Goal: Task Accomplishment & Management: Manage account settings

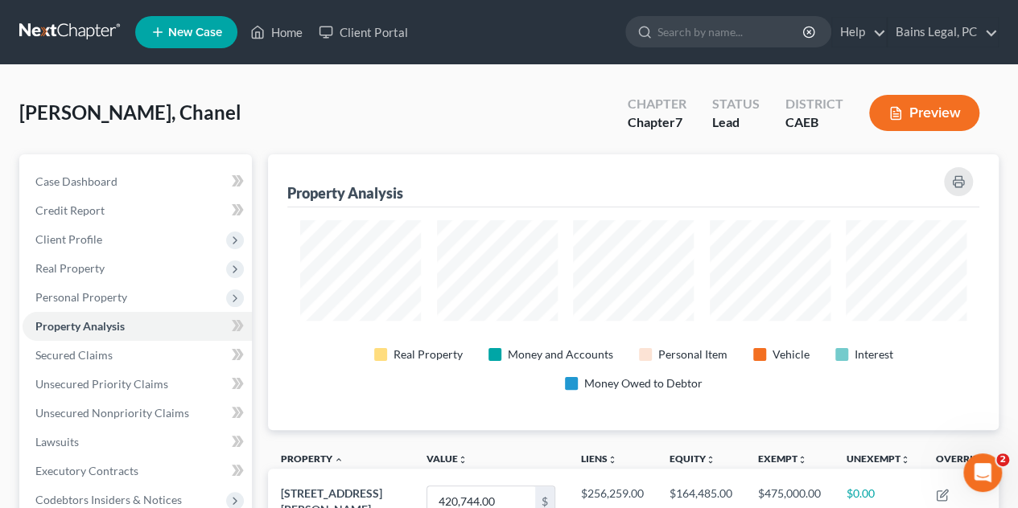
click at [464, 94] on div "[PERSON_NAME], Chanel Upgraded Chapter Chapter 7 Status Lead District CAEB Prev…" at bounding box center [508, 119] width 979 height 70
click at [278, 31] on link "Home" at bounding box center [276, 32] width 68 height 29
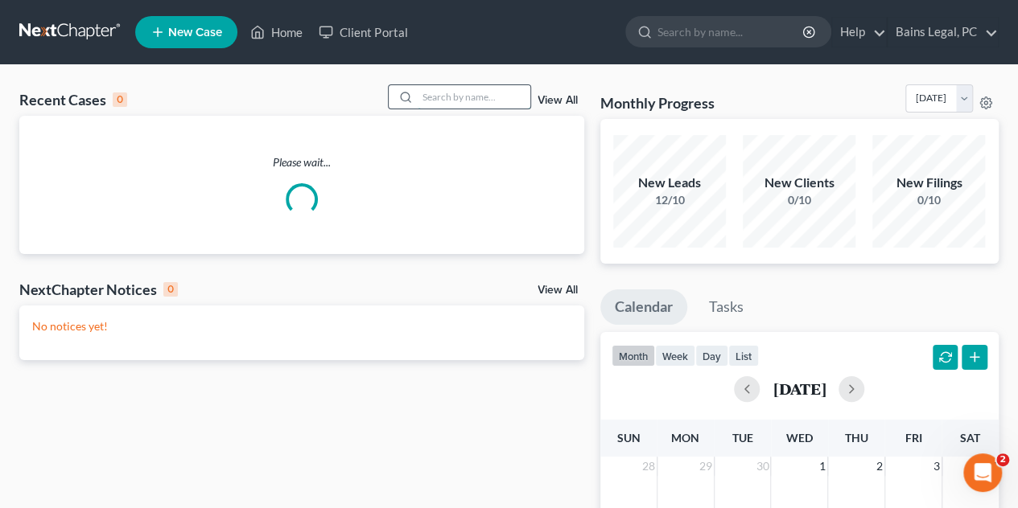
click at [466, 105] on input "search" at bounding box center [474, 96] width 113 height 23
type input "d"
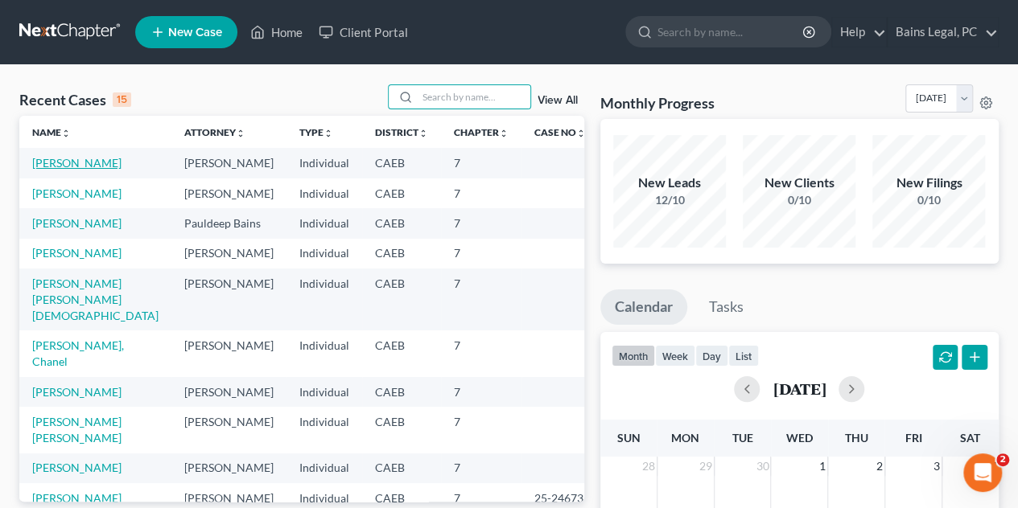
click at [113, 164] on link "[PERSON_NAME]" at bounding box center [76, 163] width 89 height 14
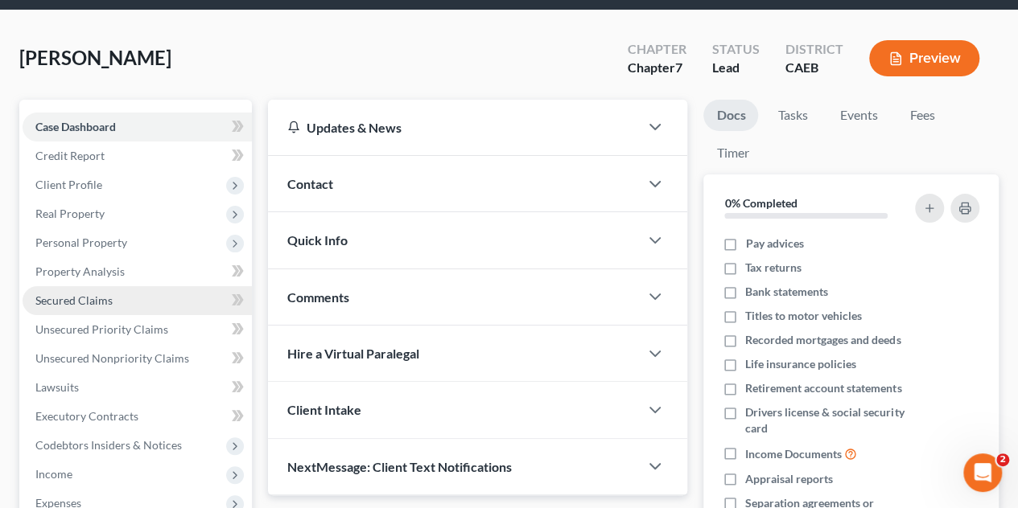
scroll to position [80, 0]
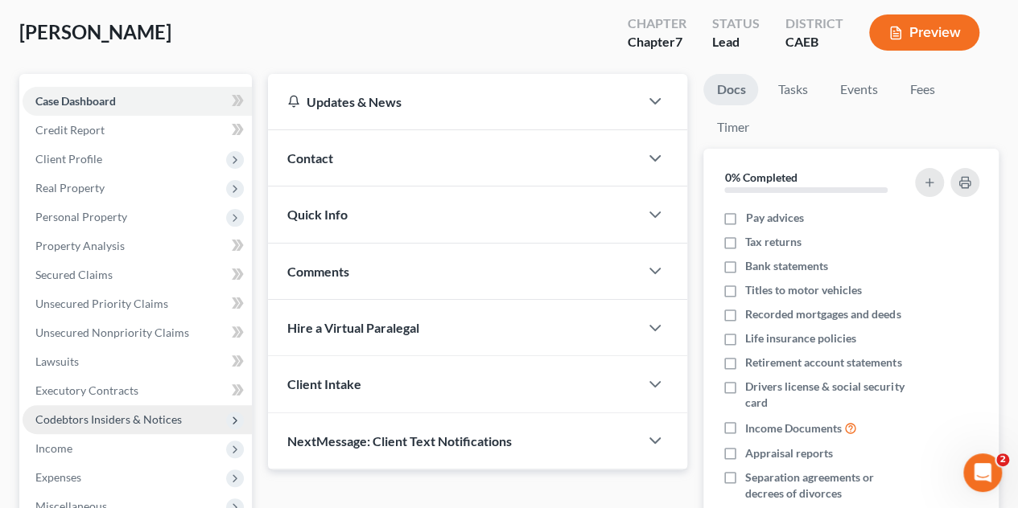
click at [134, 423] on span "Codebtors Insiders & Notices" at bounding box center [108, 420] width 146 height 14
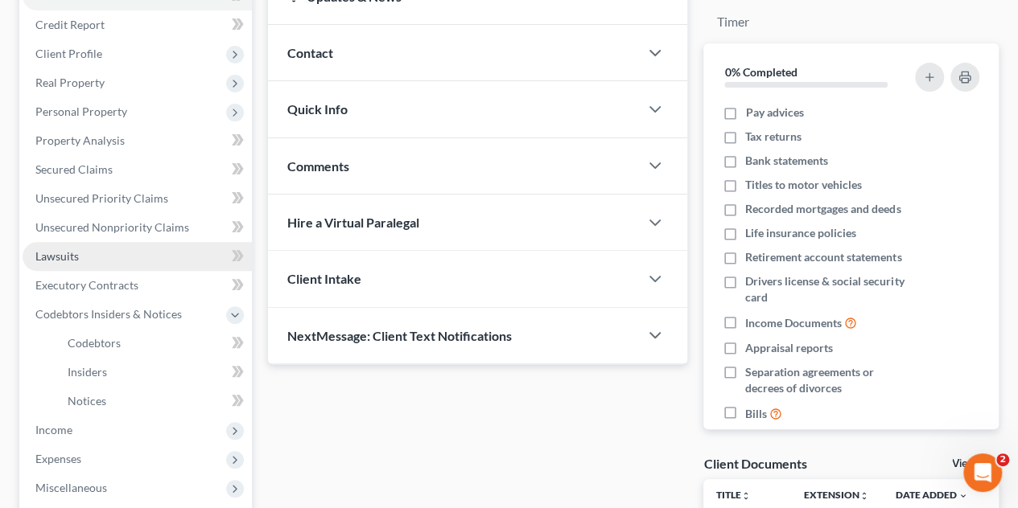
scroll to position [161, 0]
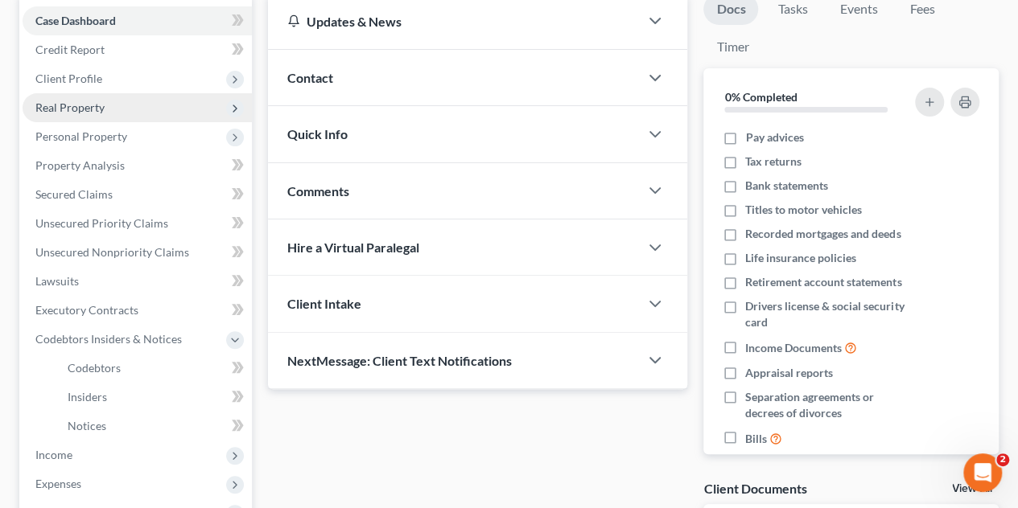
click at [93, 108] on span "Real Property" at bounding box center [69, 108] width 69 height 14
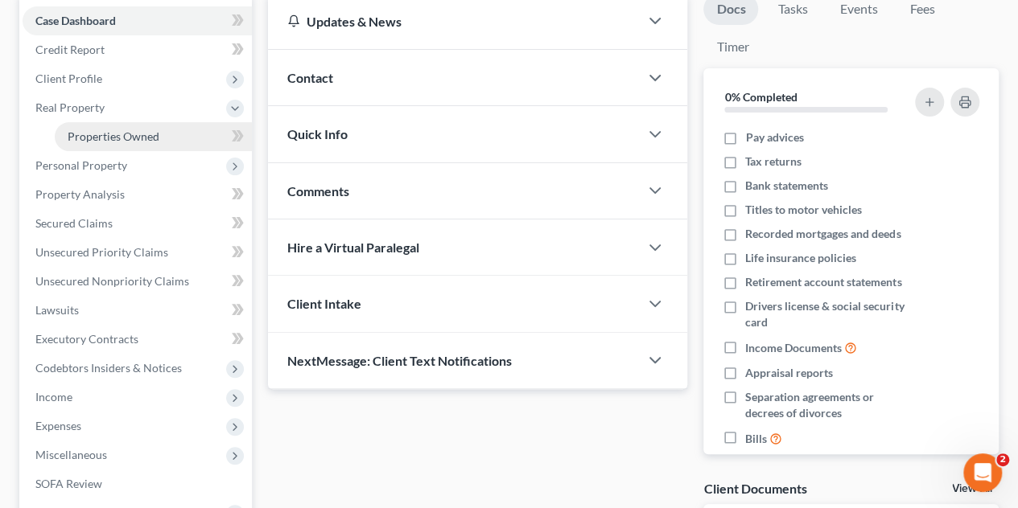
click at [114, 138] on span "Properties Owned" at bounding box center [114, 137] width 92 height 14
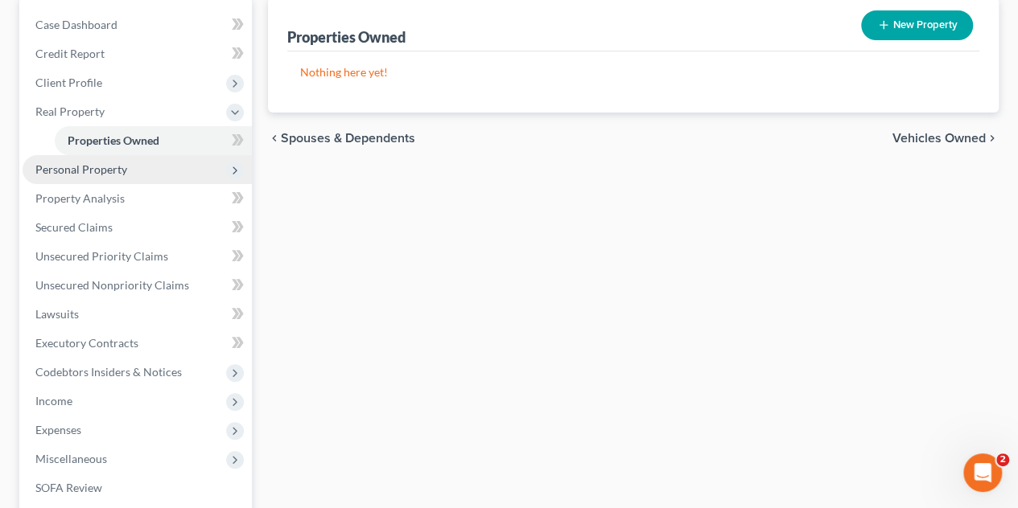
scroll to position [161, 0]
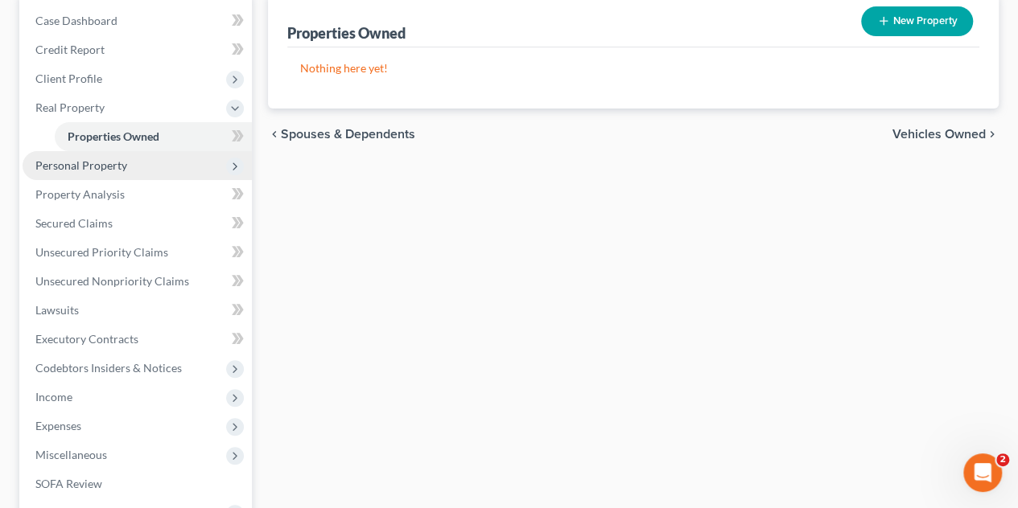
click at [87, 163] on span "Personal Property" at bounding box center [81, 165] width 92 height 14
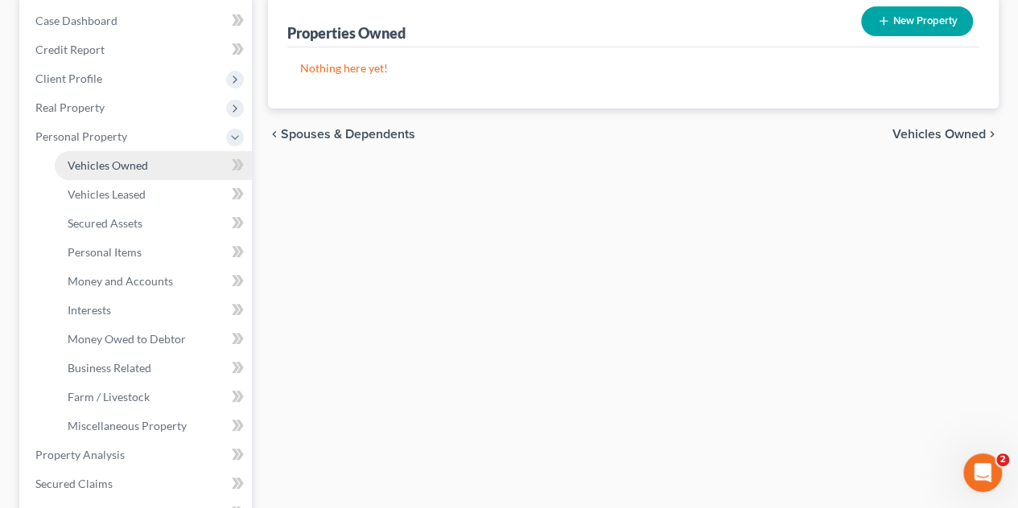
click at [87, 167] on span "Vehicles Owned" at bounding box center [108, 165] width 80 height 14
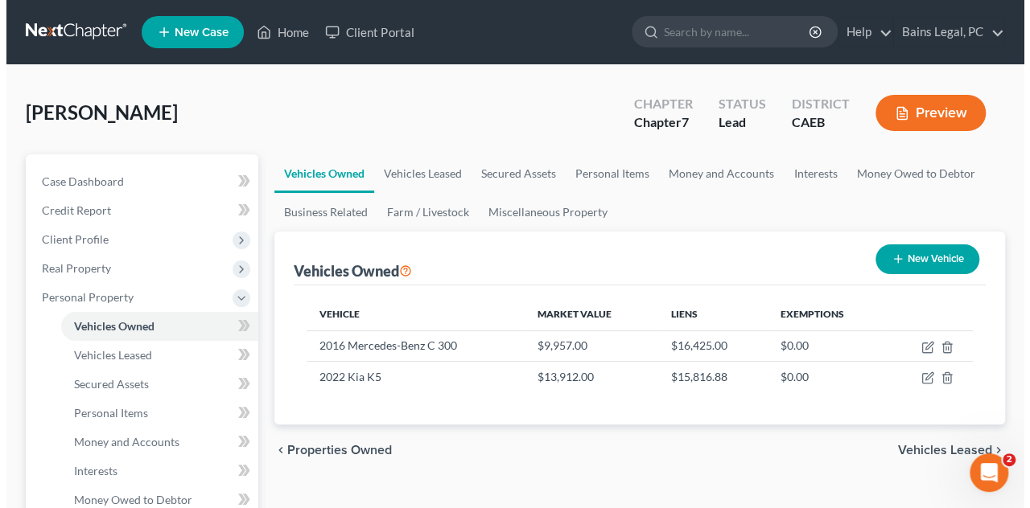
scroll to position [80, 0]
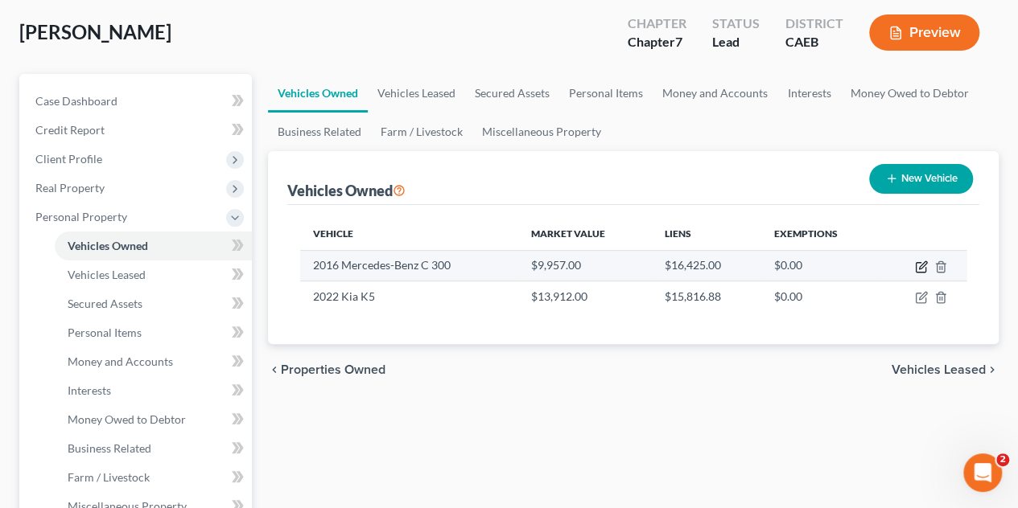
click at [919, 263] on icon "button" at bounding box center [921, 267] width 13 height 13
select select "0"
select select "10"
select select "2"
select select "3"
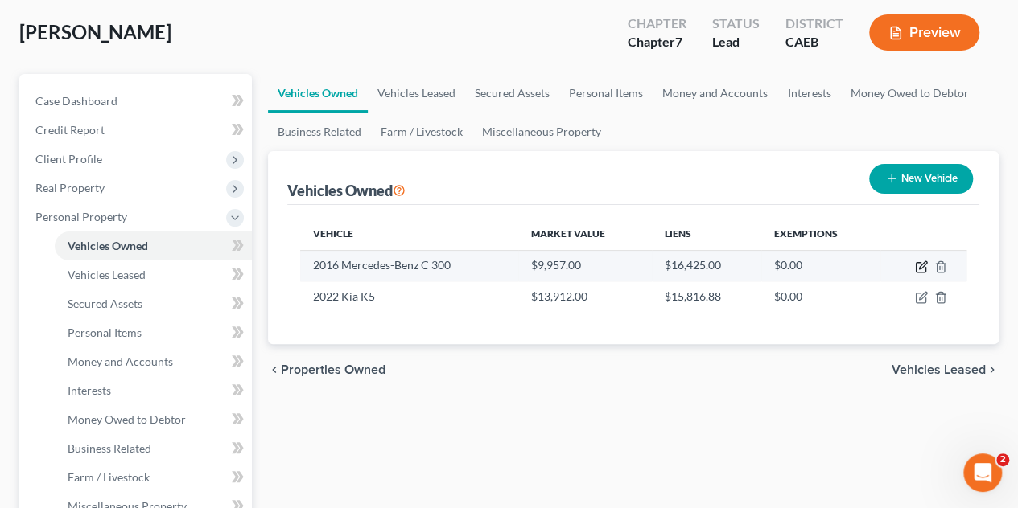
select select "45"
select select "3"
select select "2"
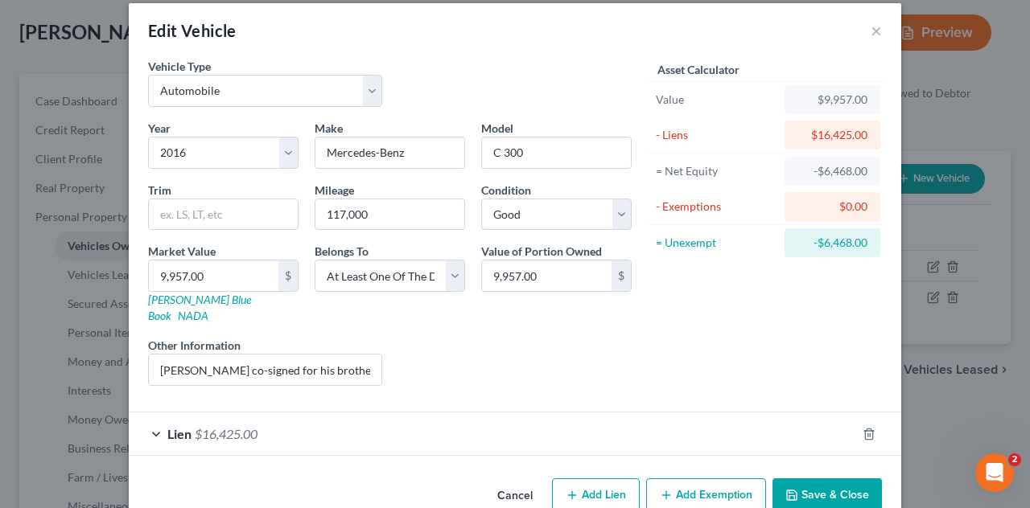
scroll to position [32, 0]
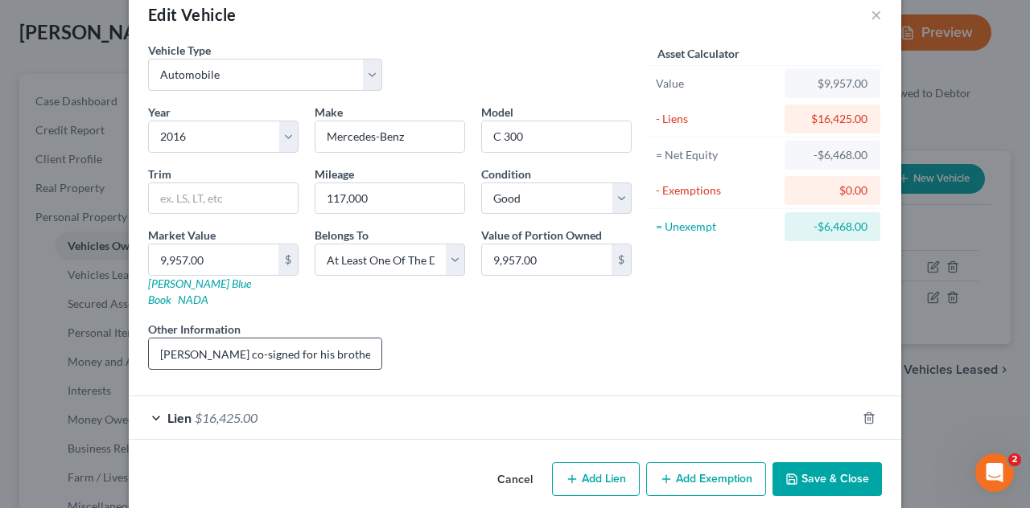
click at [258, 339] on input "[PERSON_NAME] co-signed for his brother - brother is in possession & makes the …" at bounding box center [265, 354] width 233 height 31
click at [441, 401] on div "Lien $16,425.00" at bounding box center [492, 418] width 727 height 43
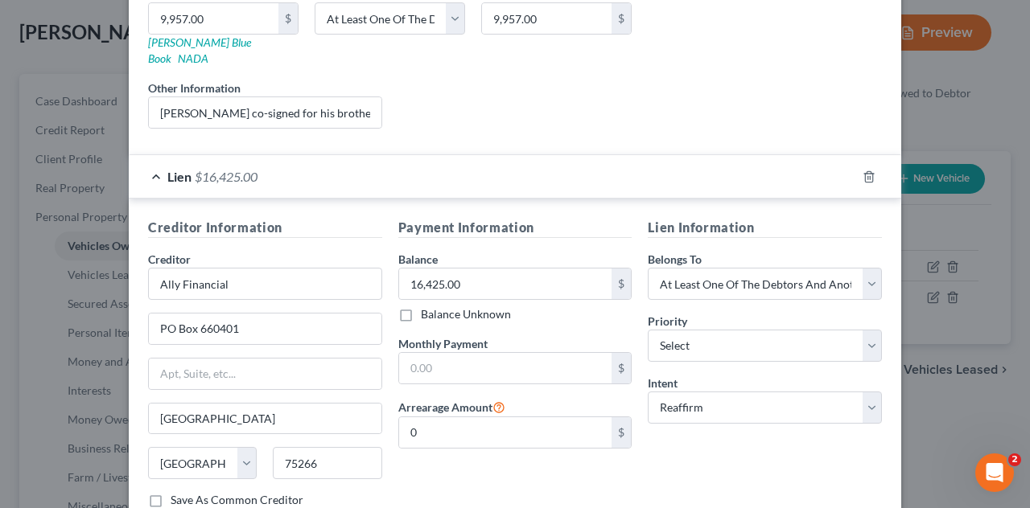
scroll to position [354, 0]
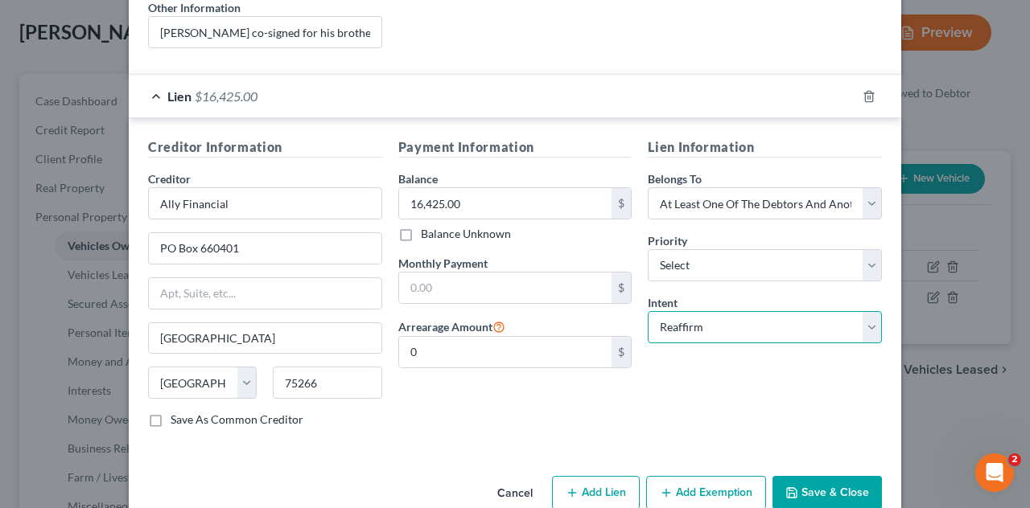
click at [738, 315] on select "Select Surrender Redeem Reaffirm Avoid Other" at bounding box center [765, 327] width 234 height 32
click at [452, 404] on div "Payment Information Balance 16,425.00 $ Balance Unknown Balance Undetermined 16…" at bounding box center [515, 289] width 250 height 303
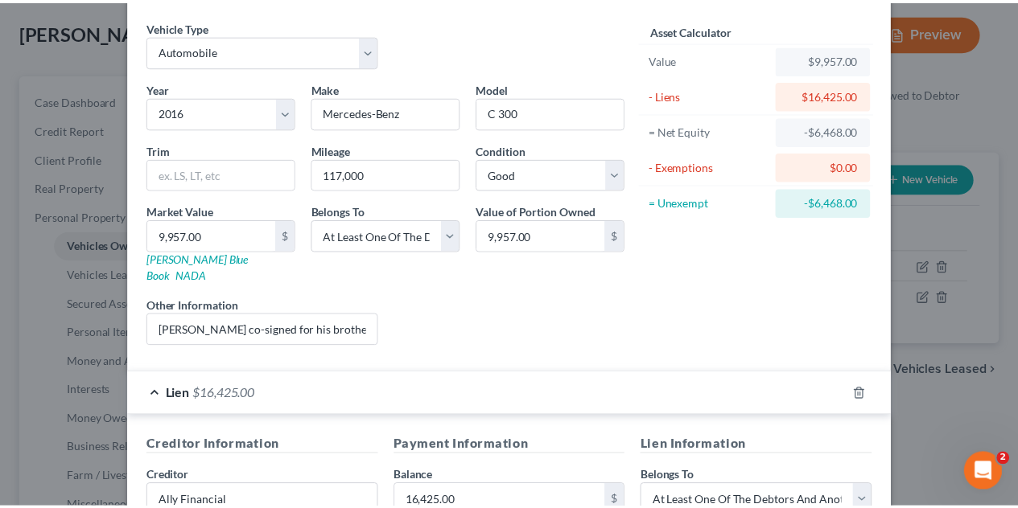
scroll to position [32, 0]
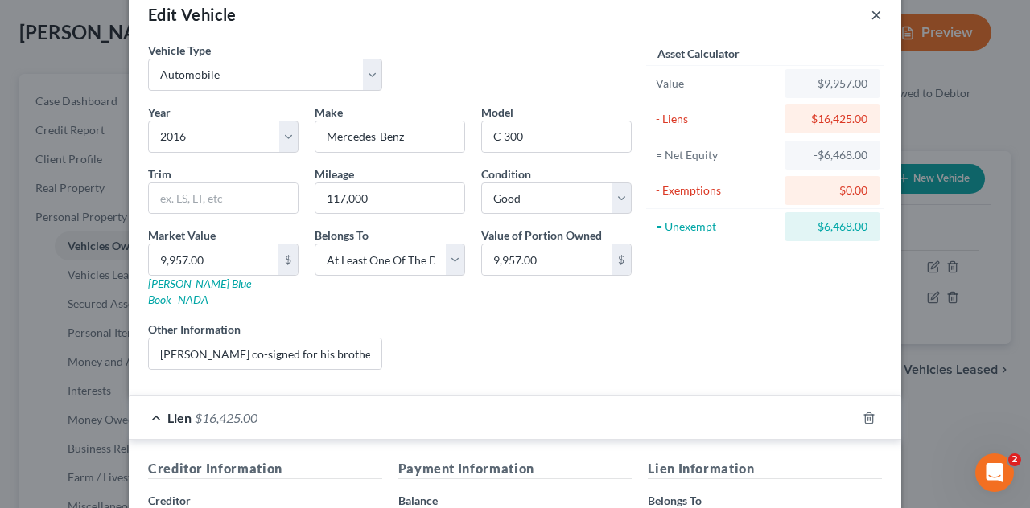
click at [870, 15] on button "×" at bounding box center [875, 14] width 11 height 19
